Goal: Task Accomplishment & Management: Manage account settings

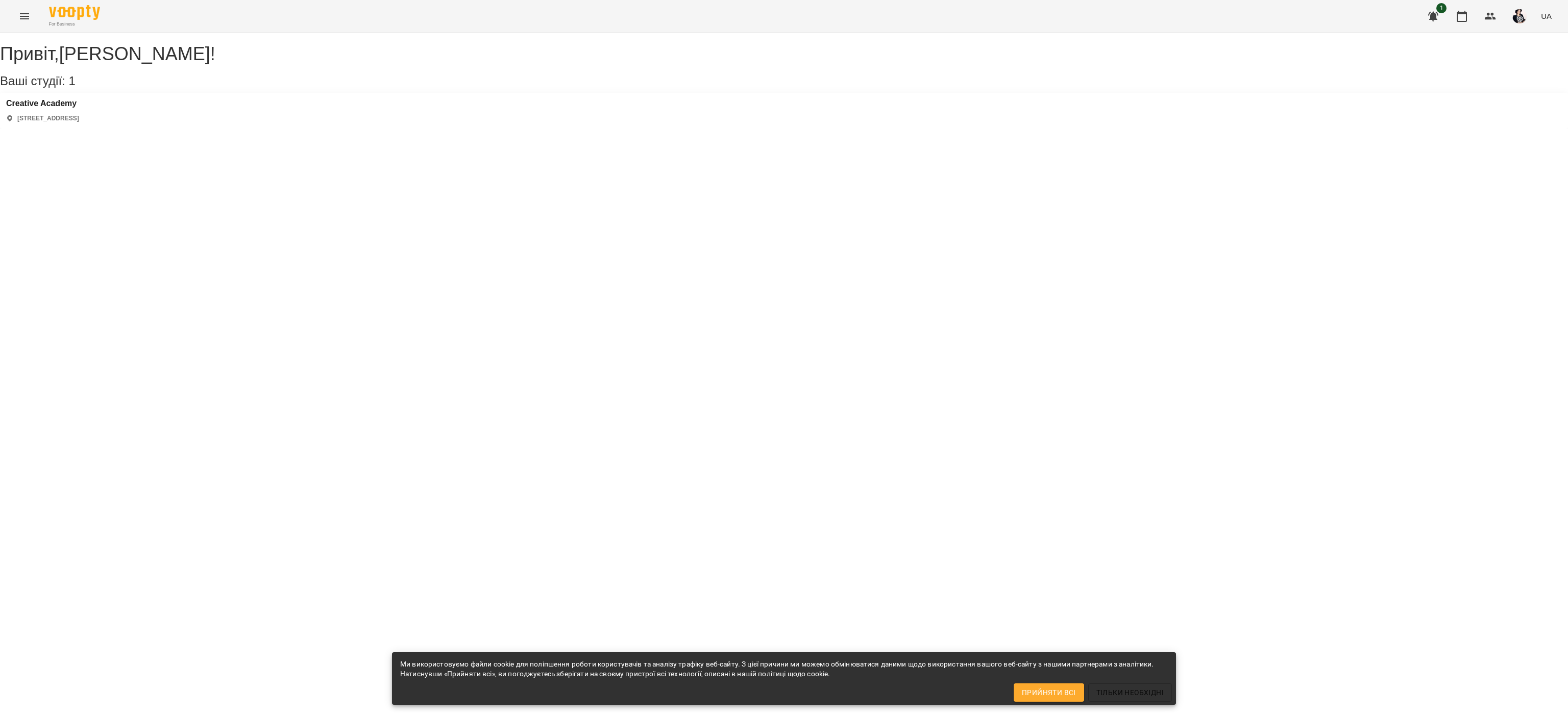
click at [223, 129] on div "Creative Academy [STREET_ADDRESS]" at bounding box center [784, 111] width 1568 height 36
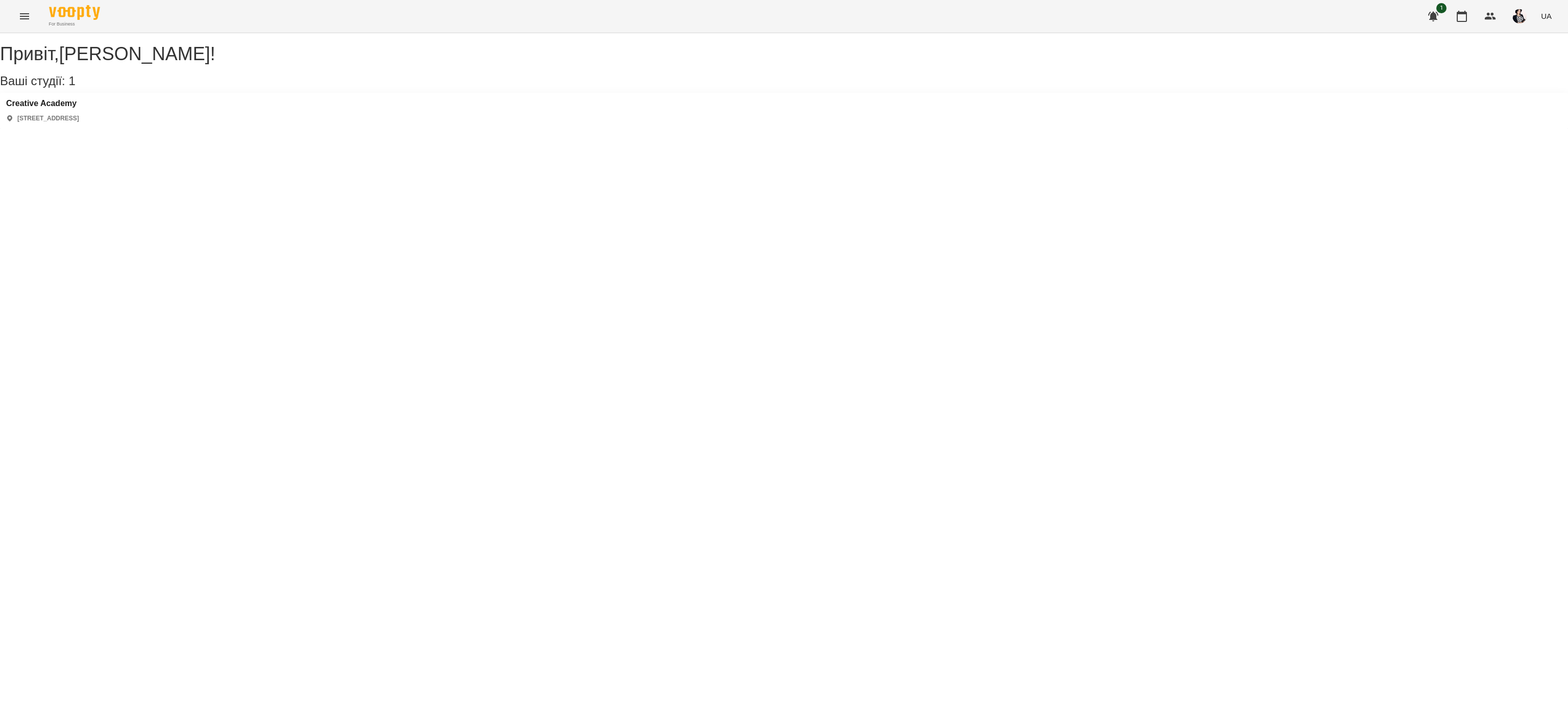
click at [79, 123] on p "[STREET_ADDRESS]" at bounding box center [48, 119] width 62 height 9
click at [29, 11] on icon "Menu" at bounding box center [24, 16] width 12 height 12
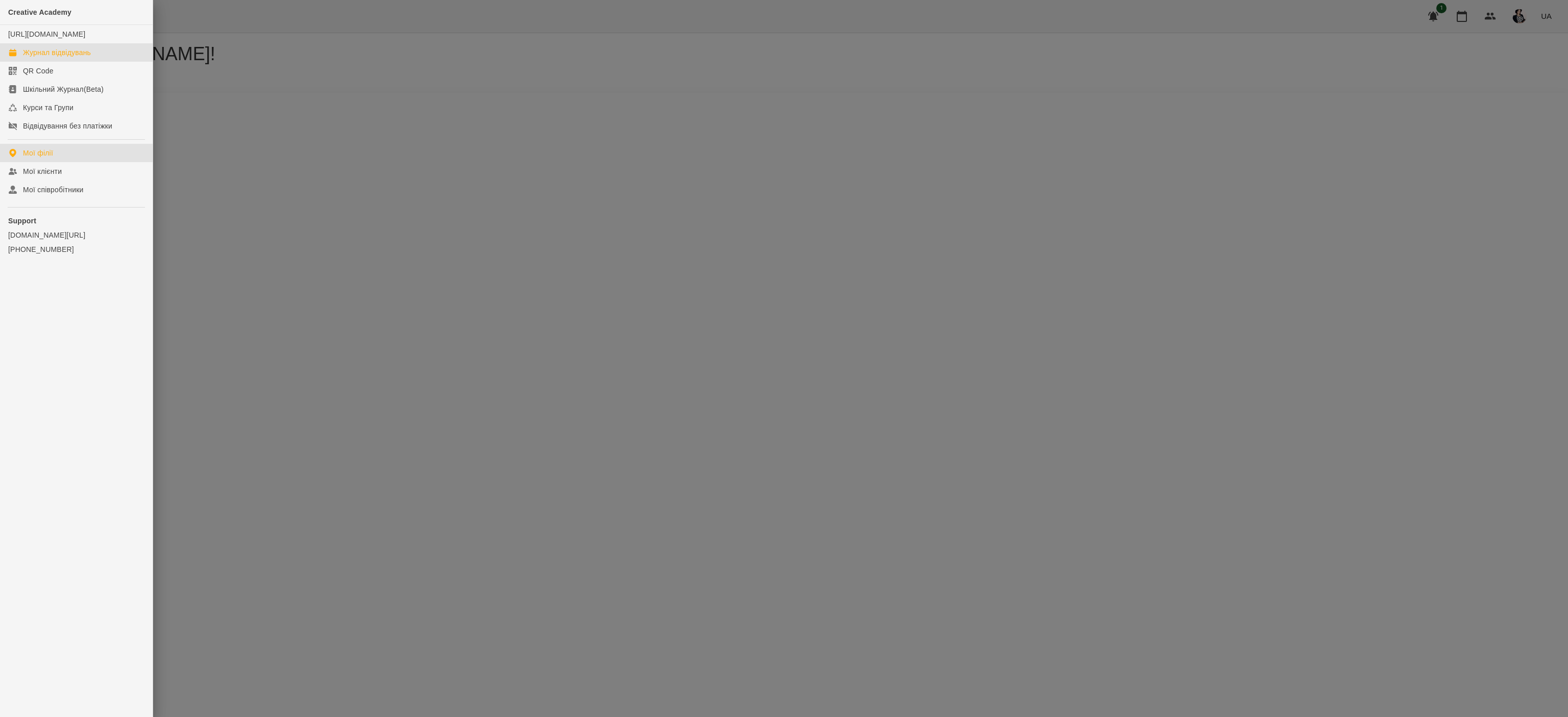
click at [60, 58] on div "Журнал відвідувань" at bounding box center [57, 53] width 68 height 10
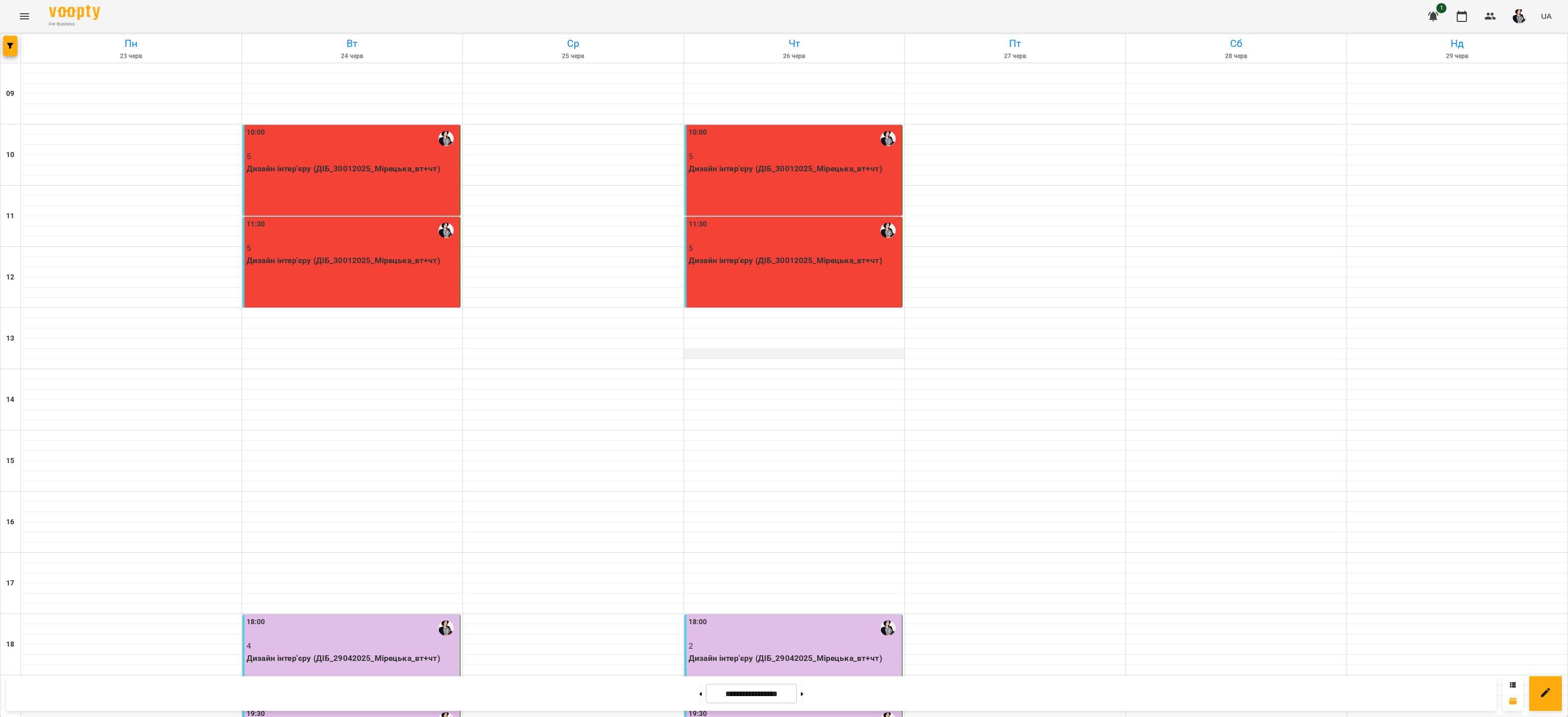
scroll to position [127, 0]
click at [773, 695] on input "**********" at bounding box center [751, 694] width 91 height 20
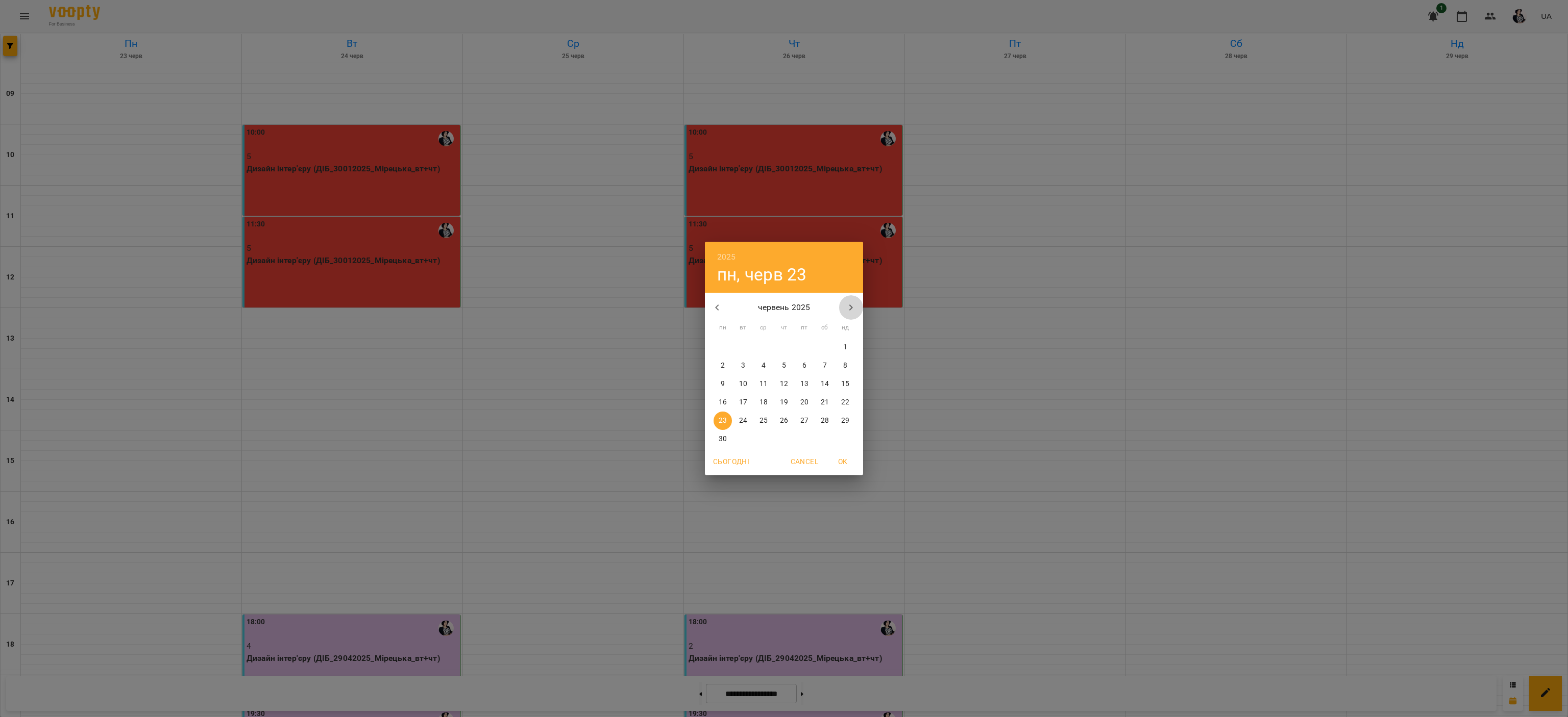
click at [857, 309] on icon "button" at bounding box center [851, 307] width 12 height 12
click at [851, 301] on icon "button" at bounding box center [851, 307] width 12 height 12
click at [780, 401] on p "21" at bounding box center [784, 403] width 8 height 10
type input "**********"
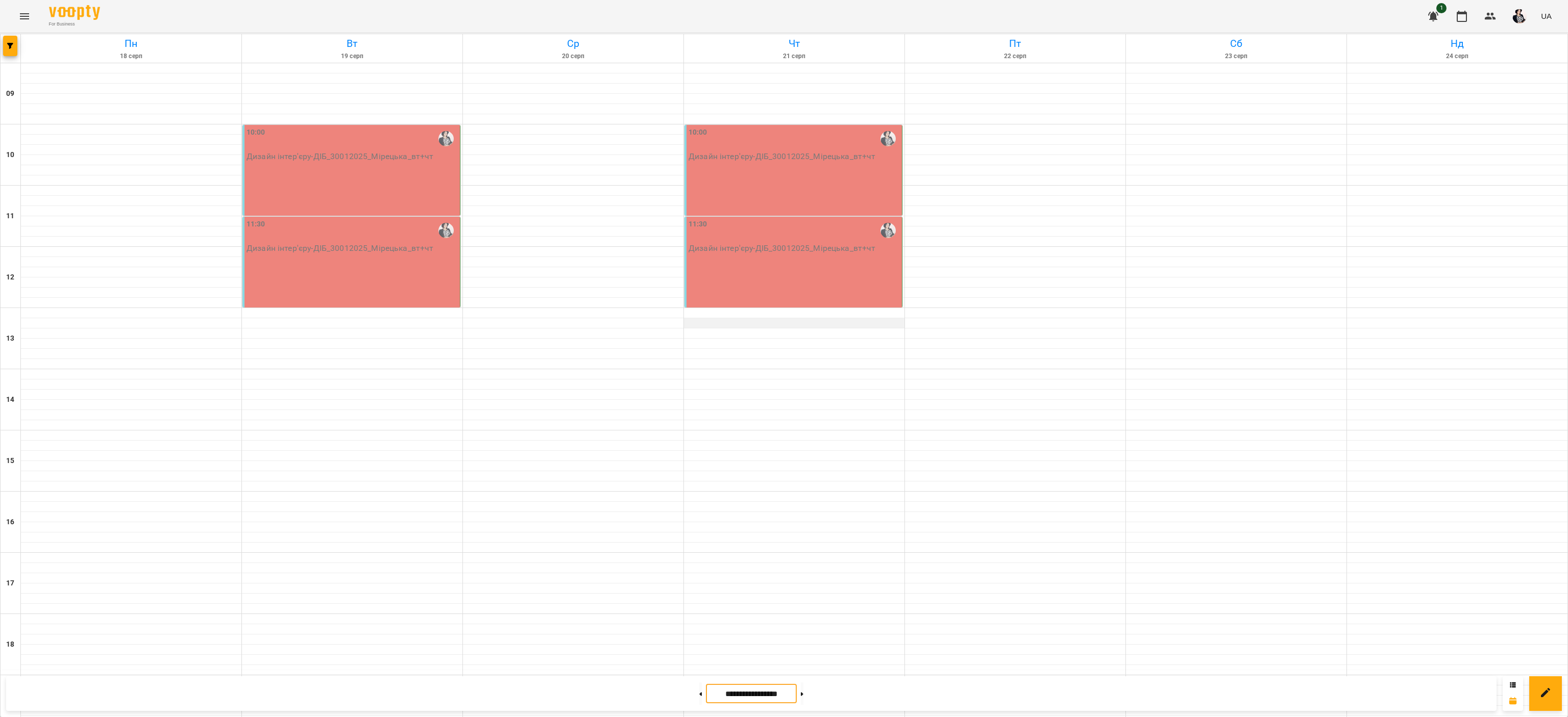
scroll to position [0, 0]
click at [798, 180] on div "10:00 Дизайн інтер'єру - ДІБ_30012025_Мірецька_вт+чт" at bounding box center [793, 170] width 217 height 91
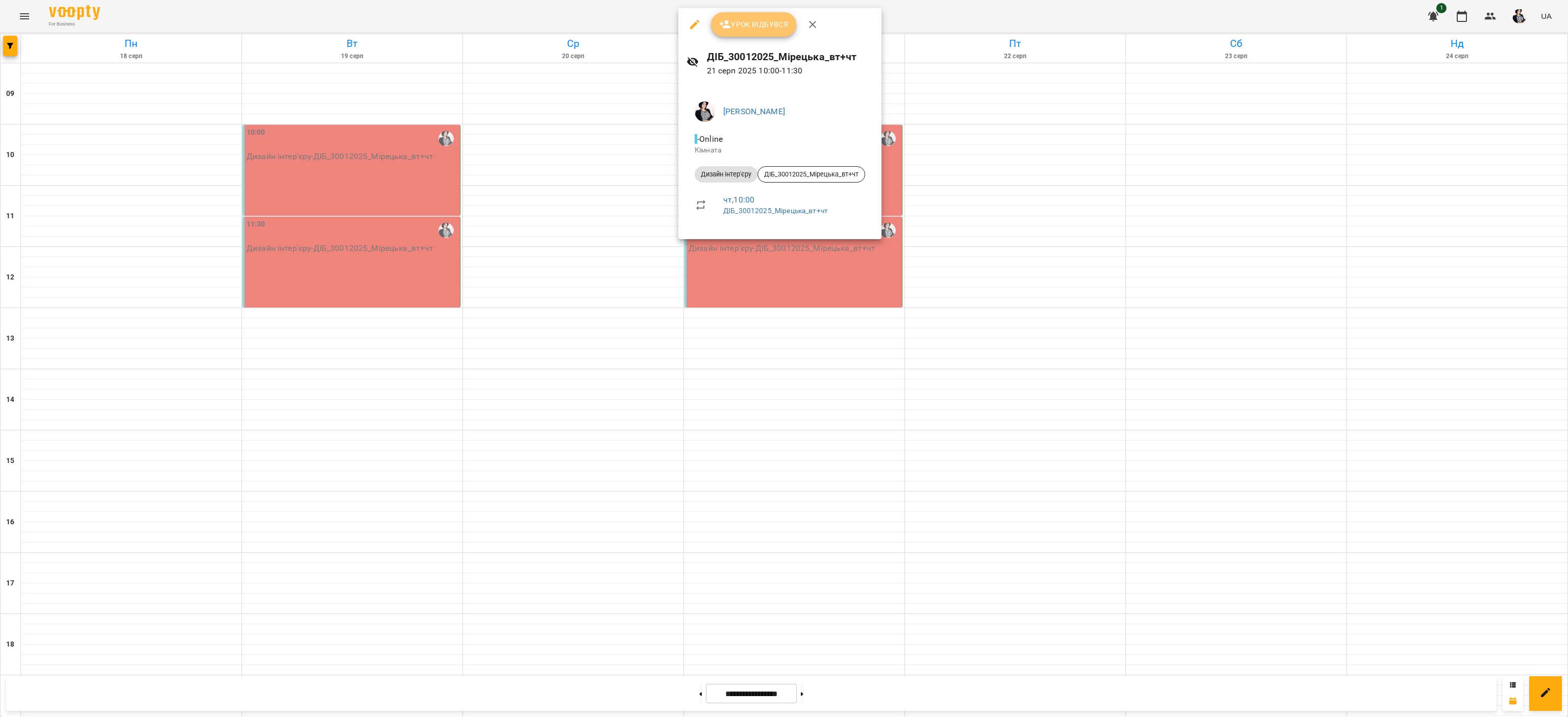
click at [761, 20] on span "Урок відбувся" at bounding box center [754, 24] width 70 height 12
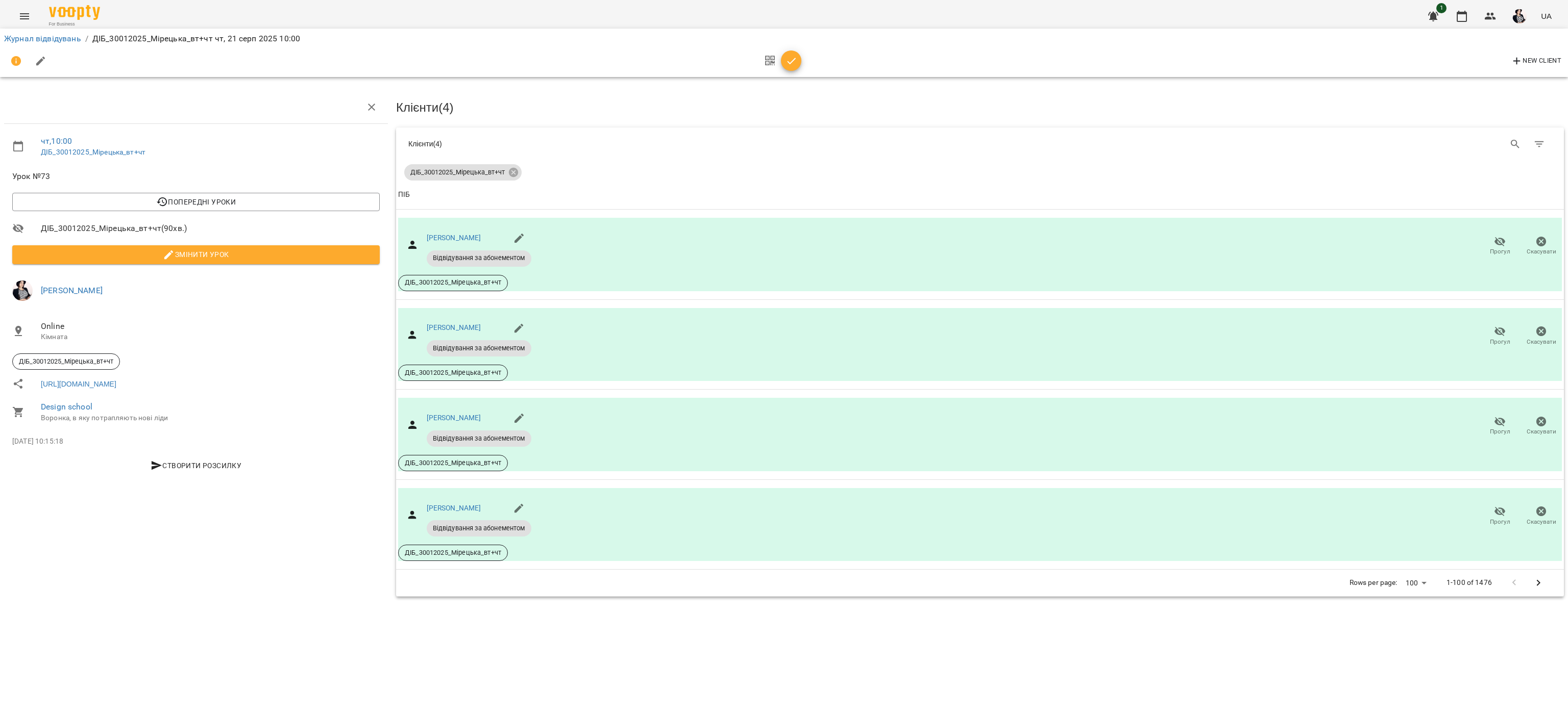
click at [794, 64] on icon "button" at bounding box center [791, 61] width 12 height 12
